Goal: Task Accomplishment & Management: Manage account settings

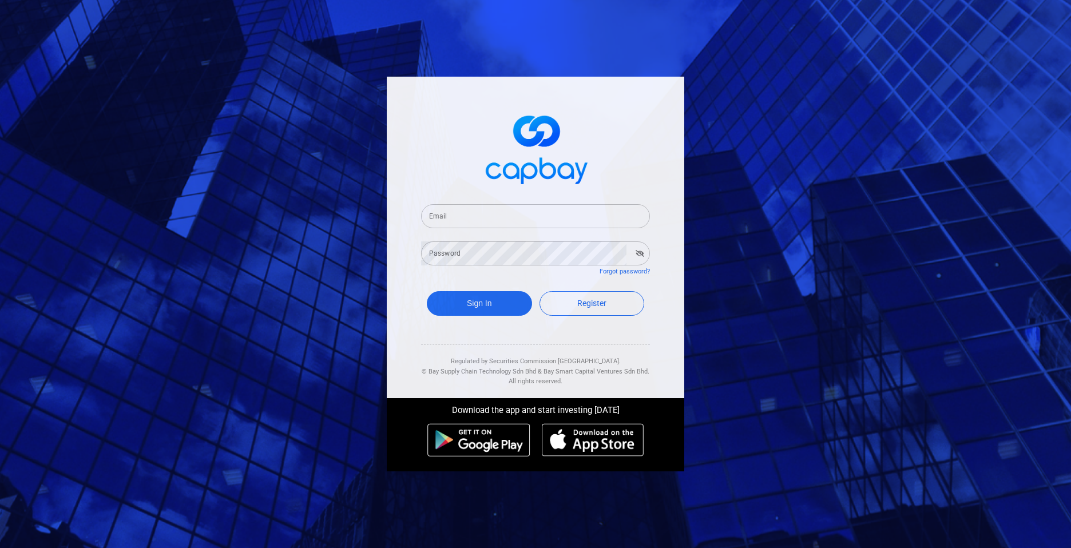
click at [453, 220] on input "Email" at bounding box center [535, 216] width 229 height 24
type input "[EMAIL_ADDRESS][DOMAIN_NAME]"
click at [476, 299] on button "Sign In" at bounding box center [479, 303] width 105 height 25
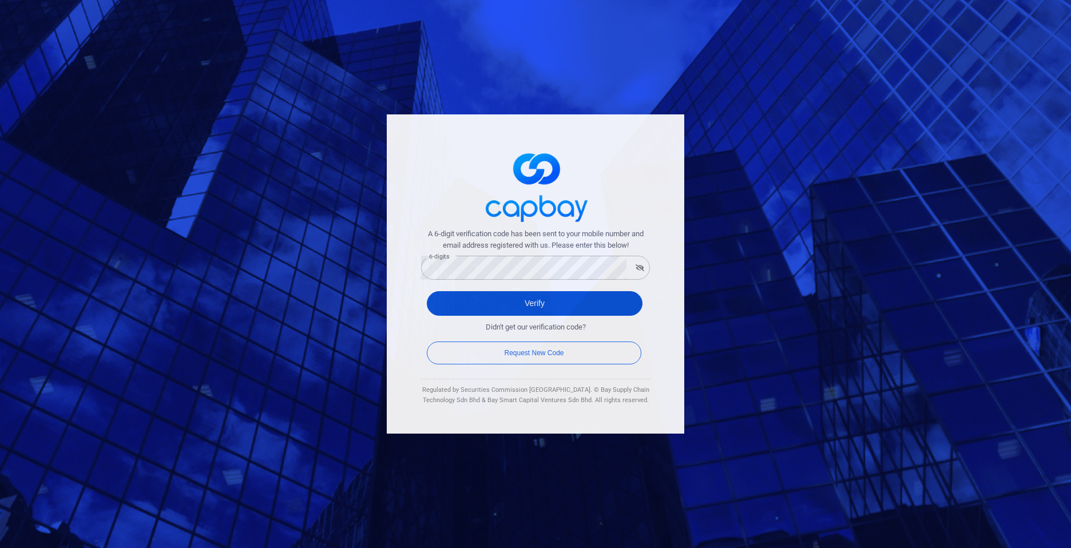
click at [533, 303] on button "Verify" at bounding box center [535, 303] width 216 height 25
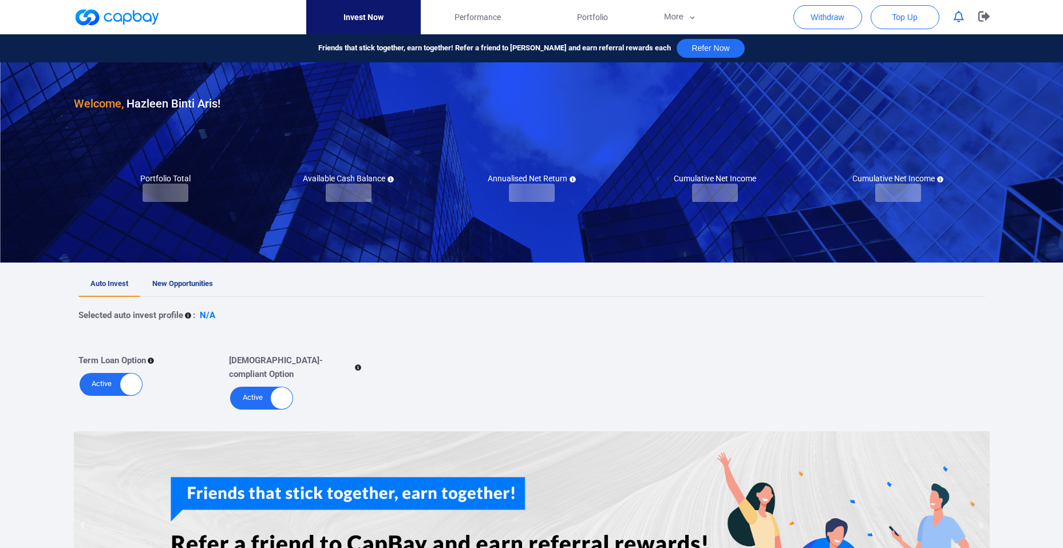
checkbox input "true"
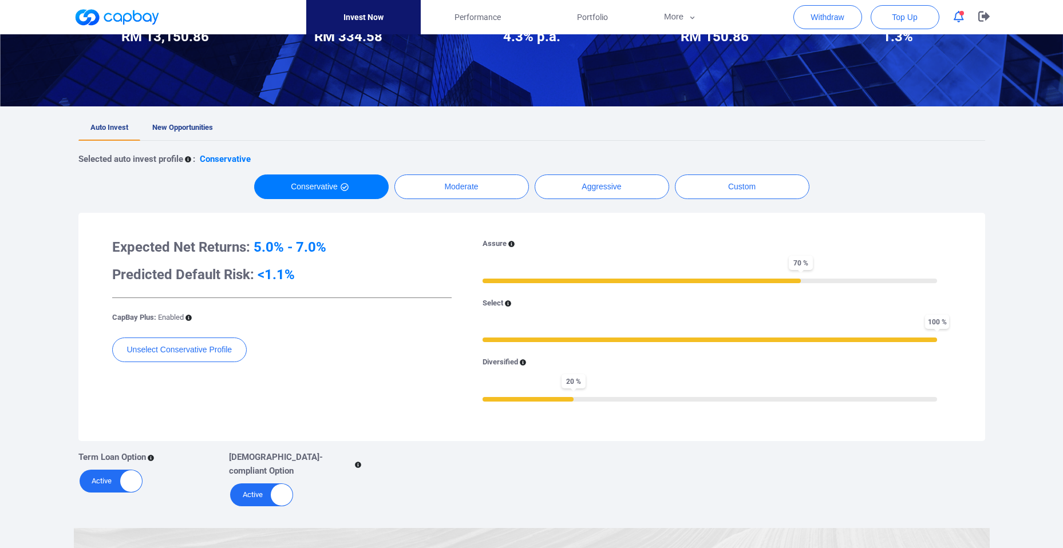
scroll to position [164, 0]
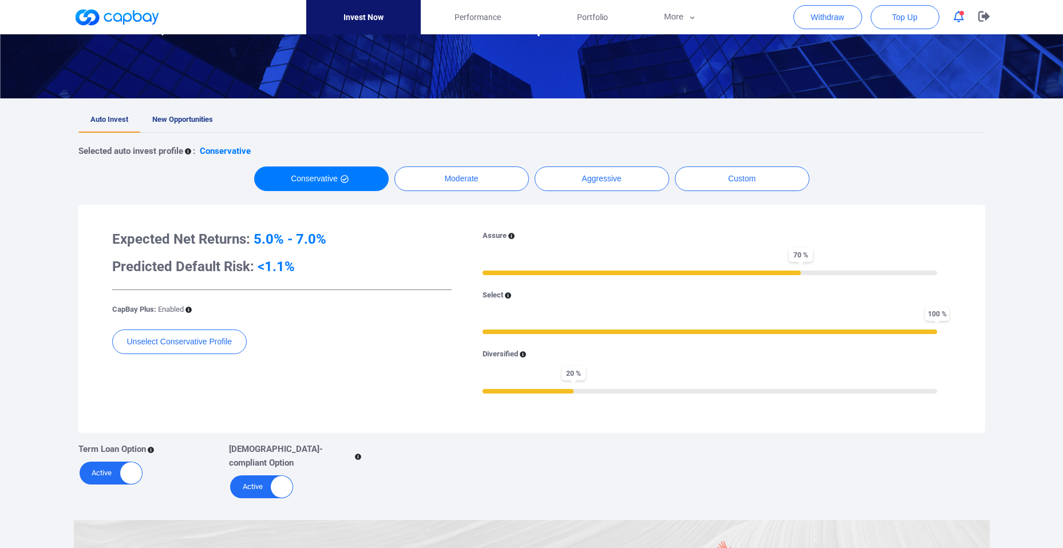
click at [190, 122] on span "New Opportunities" at bounding box center [182, 119] width 61 height 9
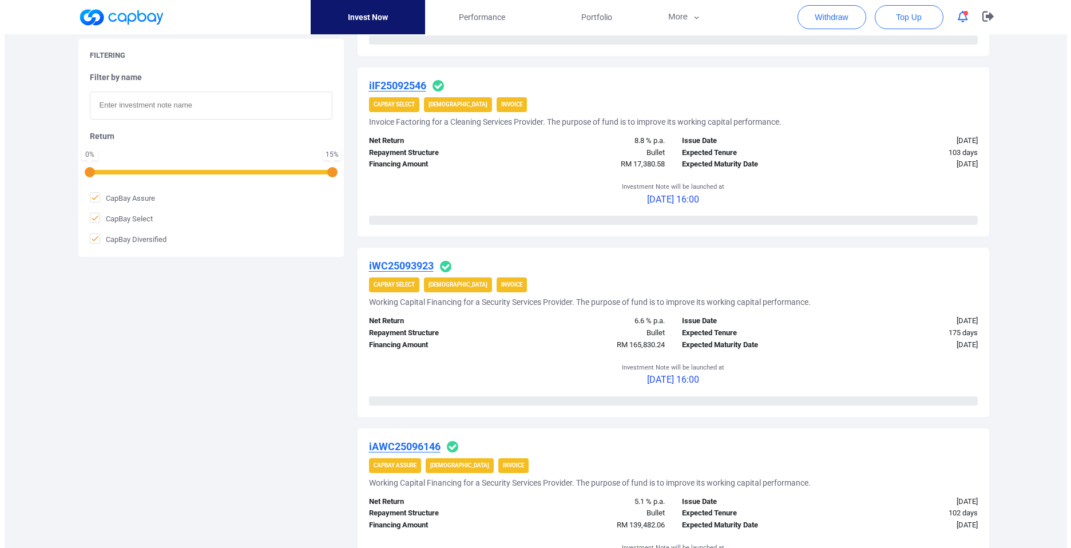
scroll to position [1480, 0]
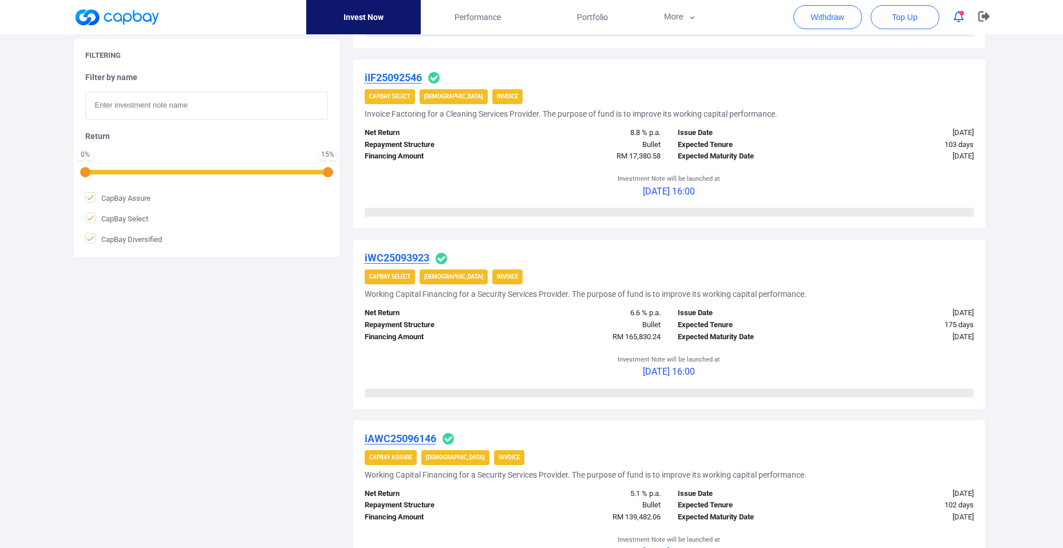
click at [410, 259] on u "iWC25093923" at bounding box center [396, 258] width 65 height 12
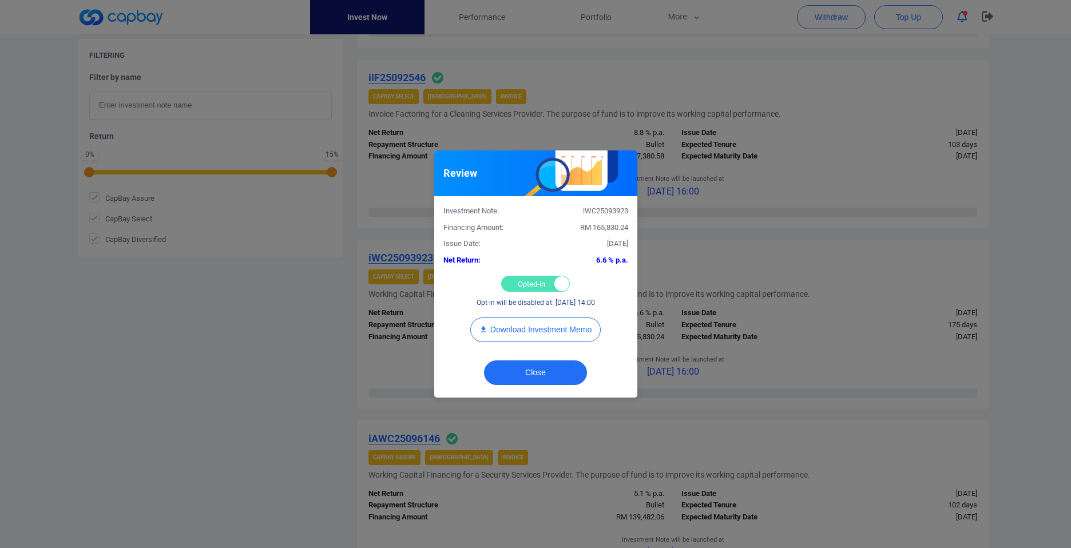
click at [525, 286] on div "Opted-in Opted-out" at bounding box center [535, 284] width 69 height 16
checkbox input "false"
click at [527, 365] on button "Close" at bounding box center [535, 372] width 103 height 25
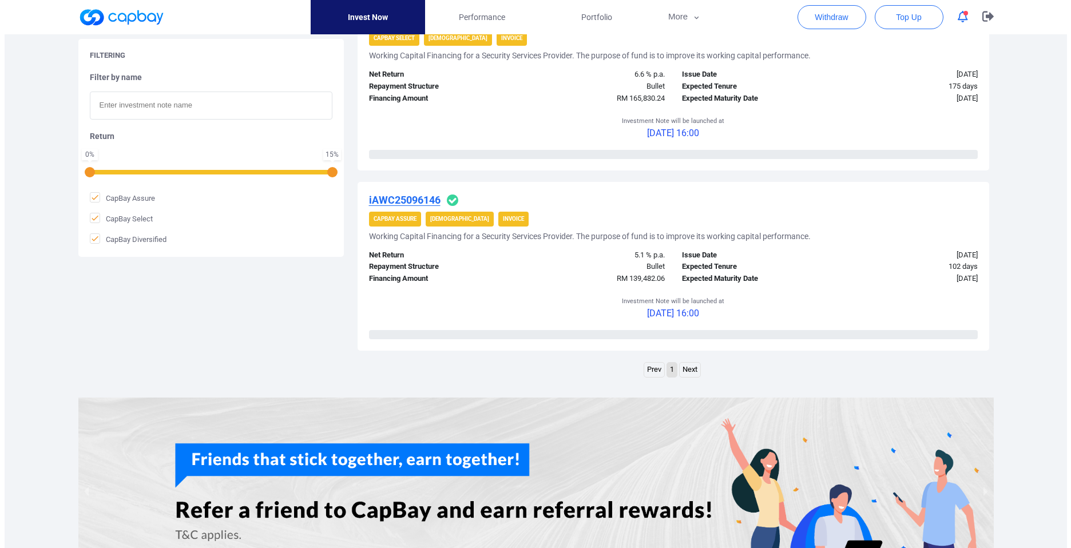
scroll to position [1727, 0]
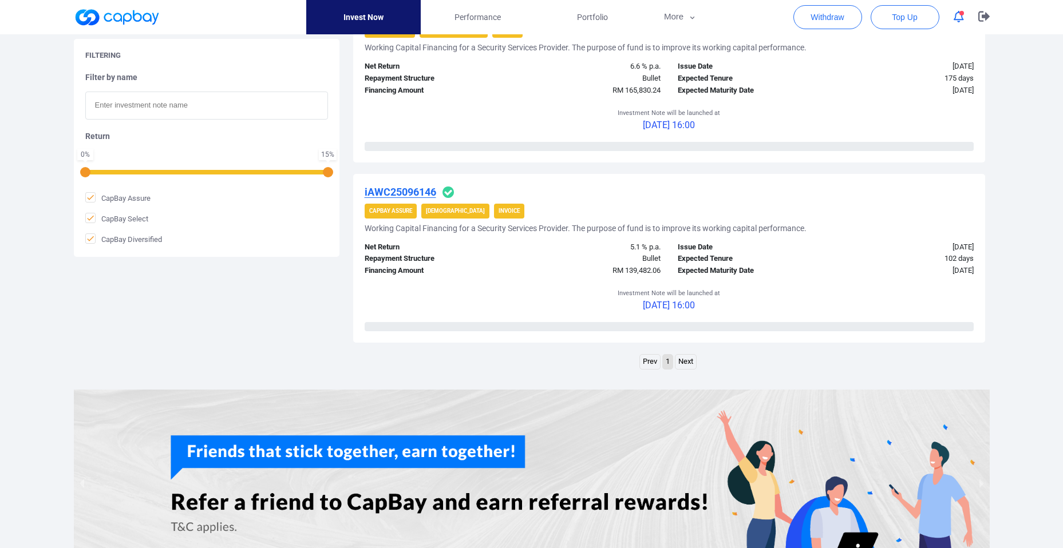
click at [380, 191] on u "iAWC25096146" at bounding box center [400, 192] width 72 height 12
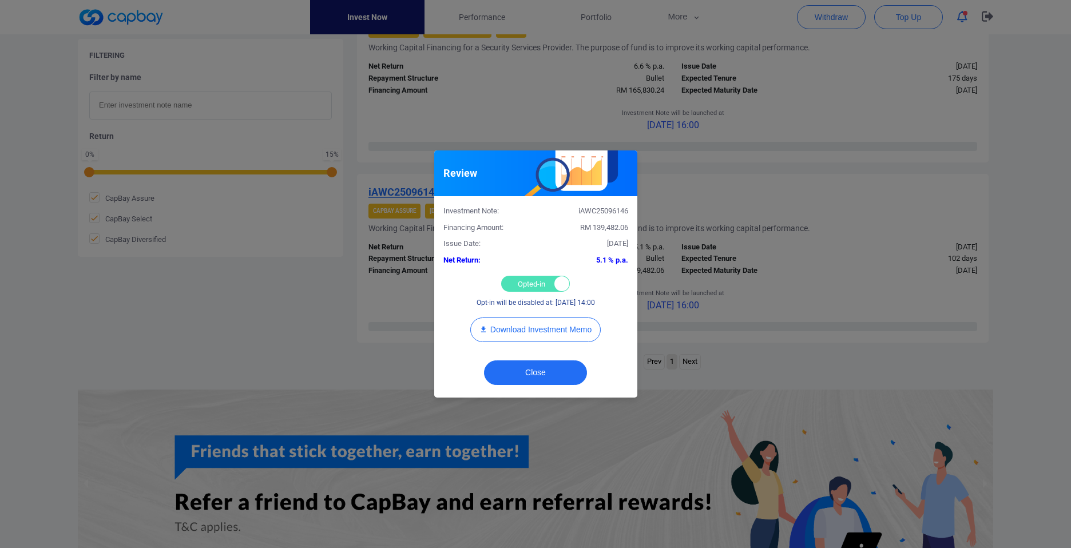
click at [514, 281] on div "Opted-in Opted-out" at bounding box center [535, 284] width 69 height 16
checkbox input "false"
click at [534, 371] on button "Close" at bounding box center [535, 372] width 103 height 25
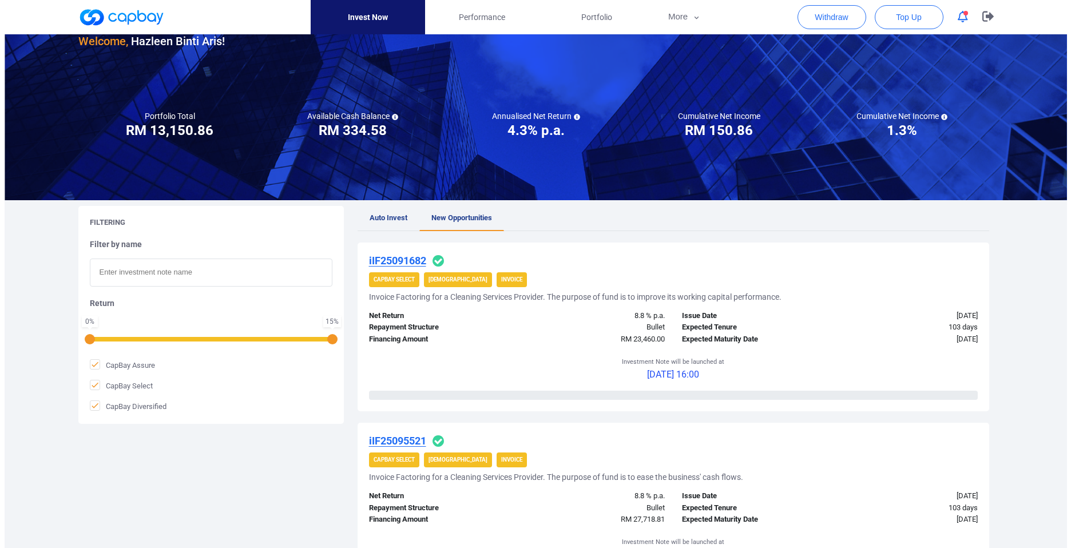
scroll to position [0, 0]
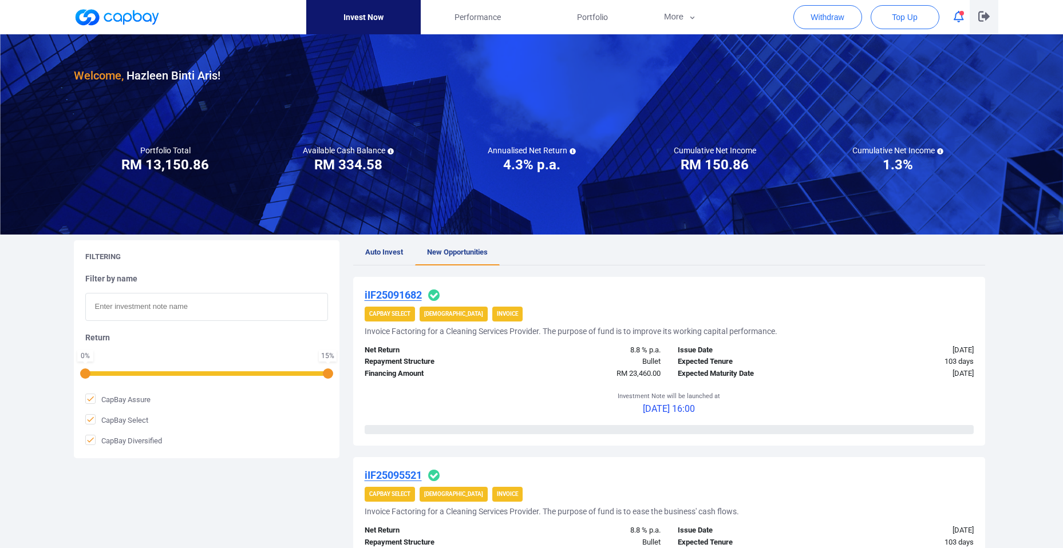
click at [978, 15] on icon "button" at bounding box center [983, 16] width 11 height 10
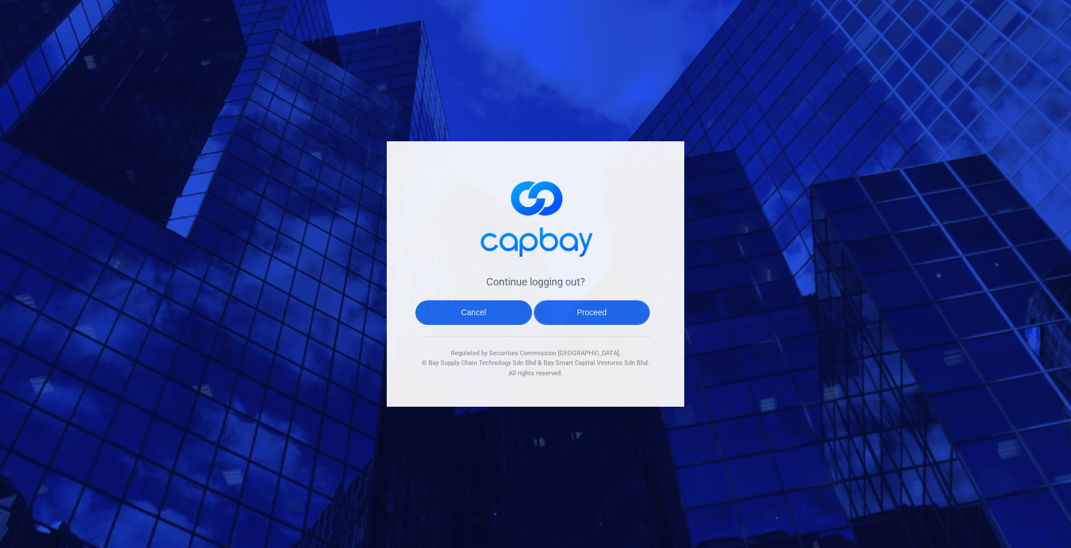
click at [574, 317] on button "Proceed" at bounding box center [592, 312] width 117 height 25
